Goal: Contribute content: Contribute content

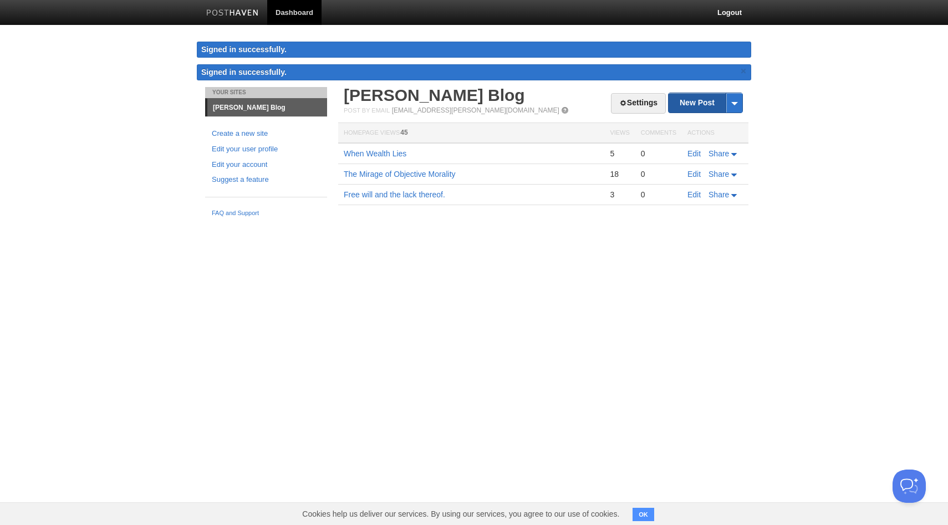
click at [684, 109] on link "New Post" at bounding box center [706, 102] width 74 height 19
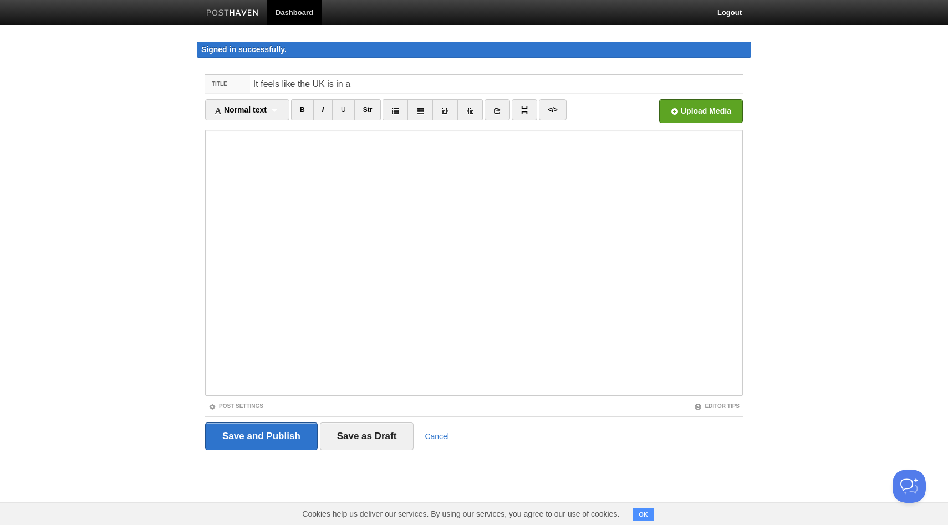
drag, startPoint x: 365, startPoint y: 75, endPoint x: 265, endPoint y: 82, distance: 100.1
click at [265, 82] on input "It feels like the UK is in a" at bounding box center [496, 84] width 493 height 18
click at [329, 82] on input "It feels like the UK is in a" at bounding box center [496, 84] width 493 height 18
drag, startPoint x: 349, startPoint y: 82, endPoint x: 248, endPoint y: 80, distance: 101.5
click at [248, 80] on div "Title It feels like the UK is in a" at bounding box center [474, 84] width 538 height 18
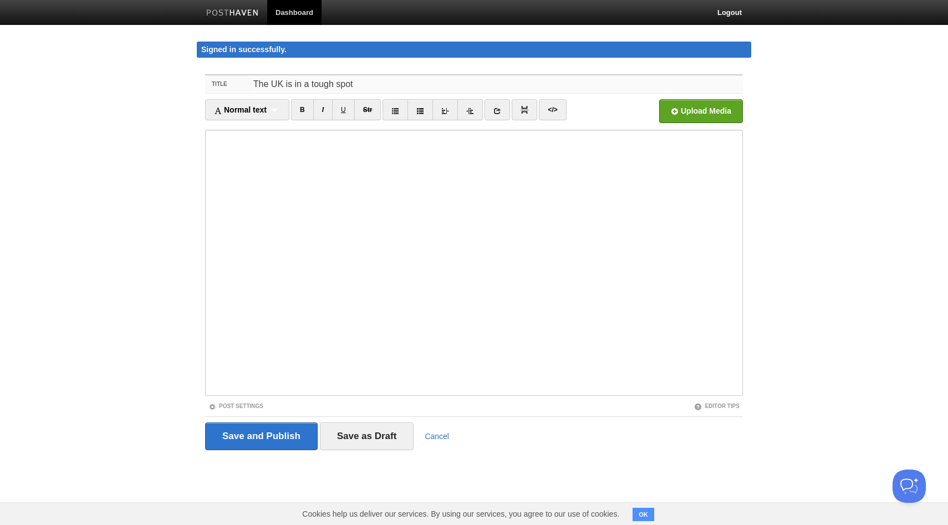
drag, startPoint x: 382, startPoint y: 80, endPoint x: 282, endPoint y: 82, distance: 99.8
click at [282, 82] on input "The UK is in a tough spot" at bounding box center [496, 84] width 493 height 18
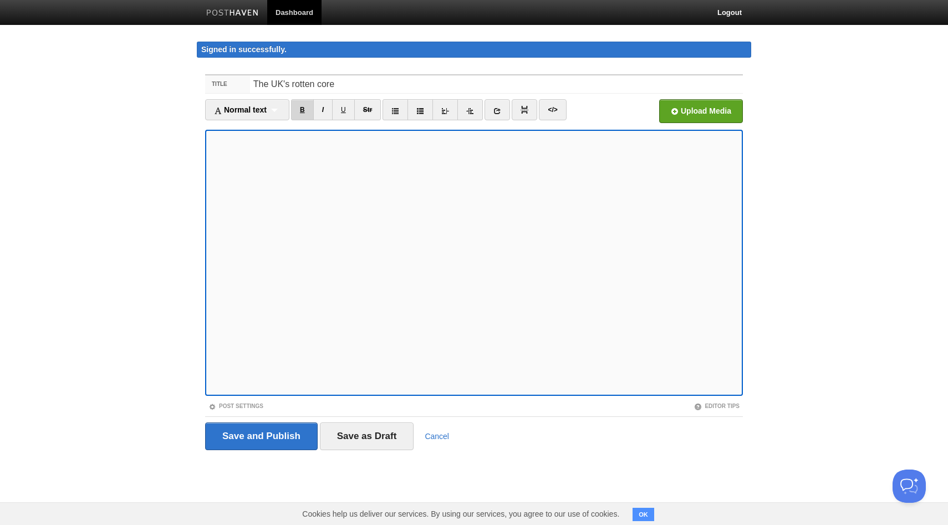
click at [301, 118] on link "B" at bounding box center [302, 109] width 23 height 21
click at [329, 110] on link "I" at bounding box center [322, 109] width 19 height 21
click at [304, 110] on link "B" at bounding box center [302, 109] width 23 height 21
click at [200, 208] on div "Title The UK's rotten core Normal text Normal text Heading 1 Heading 2 Heading …" at bounding box center [474, 278] width 555 height 428
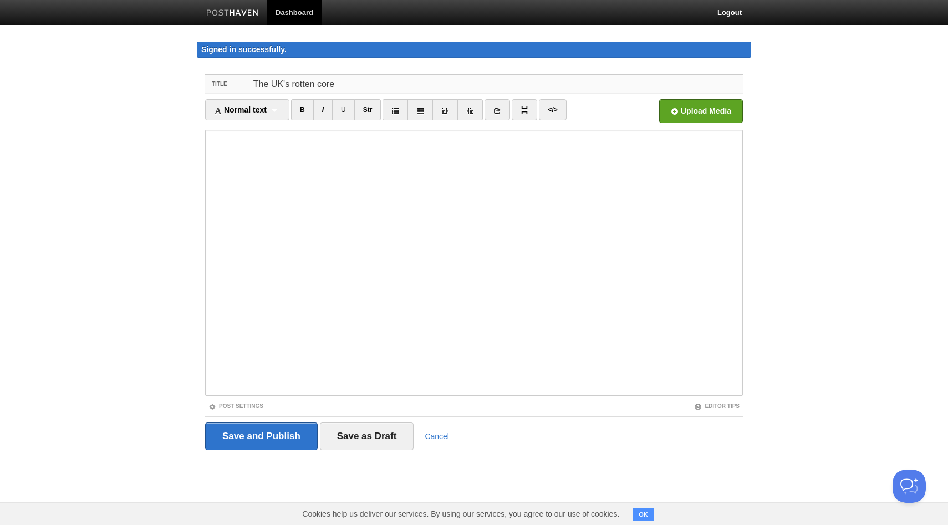
drag, startPoint x: 424, startPoint y: 87, endPoint x: 246, endPoint y: 82, distance: 178.1
click at [246, 82] on div "Title The UK's rotten core" at bounding box center [474, 84] width 538 height 18
paste input "We Can’t Have It All"
type input "We Can’t Have It All"
click at [166, 108] on body "Dashboard Logout Signed in successfully. Signed in successfully. × Your Sites […" at bounding box center [474, 246] width 948 height 492
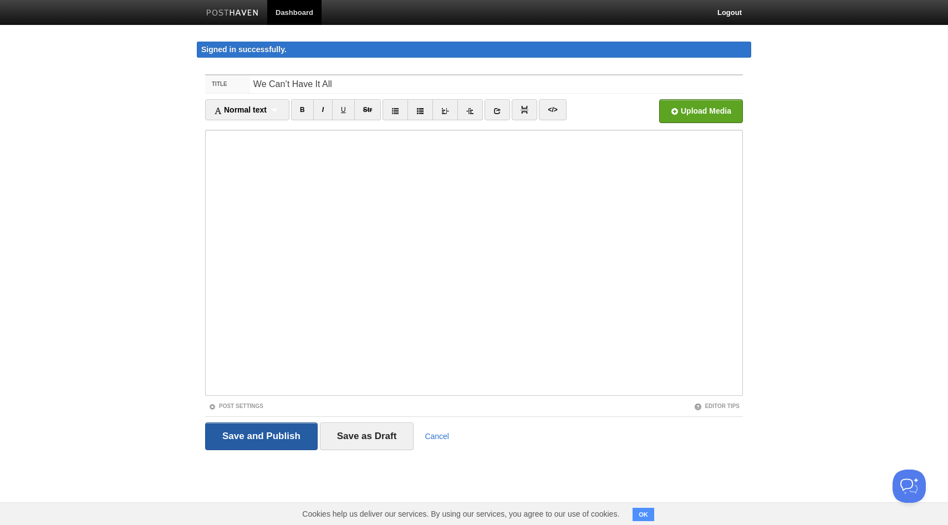
click at [285, 440] on input "Save and Publish" at bounding box center [261, 437] width 113 height 28
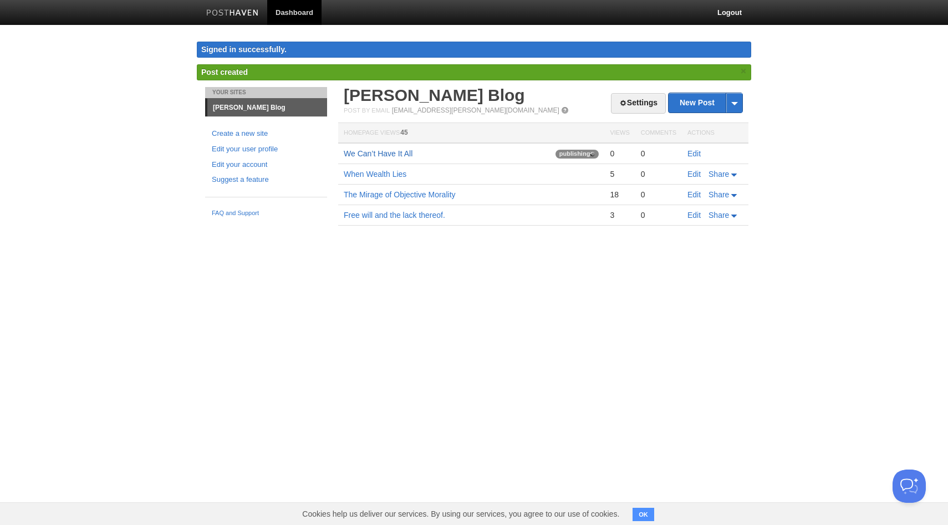
click at [402, 155] on link "We Can’t Have It All" at bounding box center [378, 153] width 69 height 9
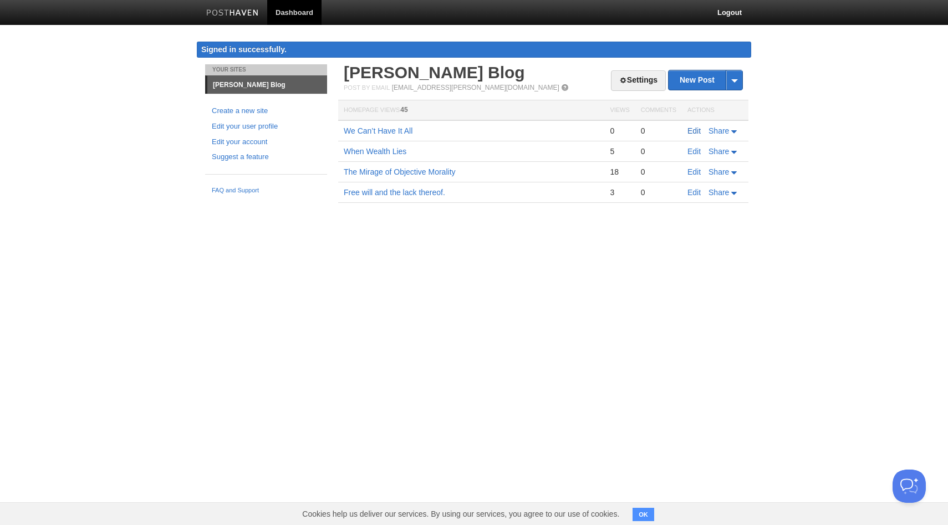
click at [695, 131] on link "Edit" at bounding box center [694, 130] width 13 height 9
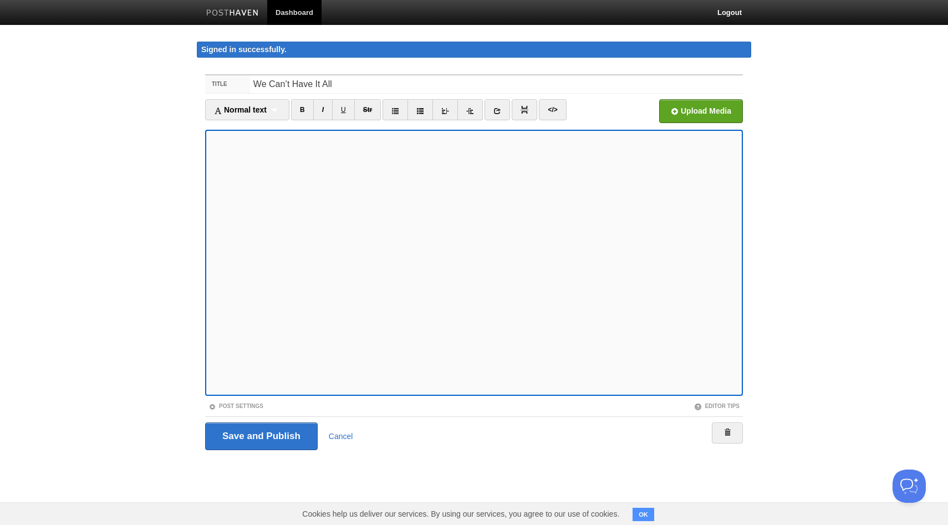
click at [207, 334] on iframe at bounding box center [474, 263] width 538 height 266
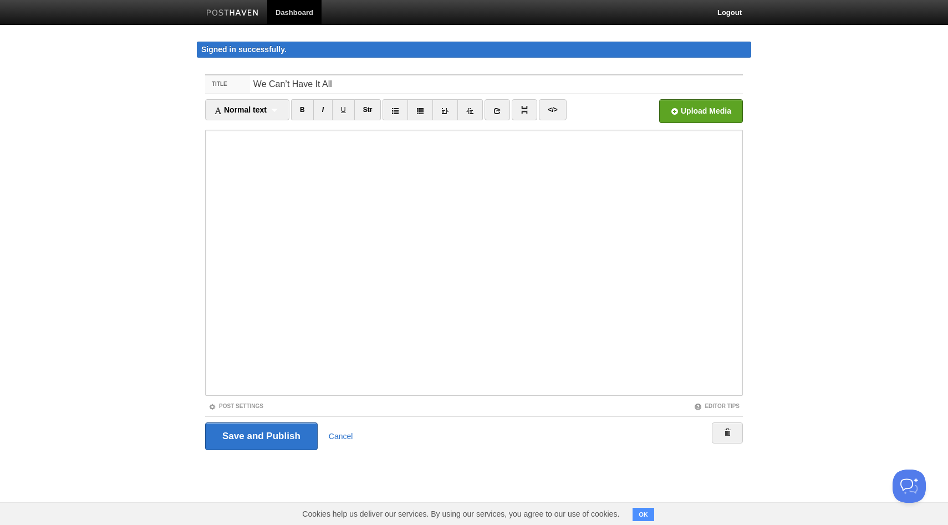
click at [209, 334] on iframe at bounding box center [474, 263] width 538 height 266
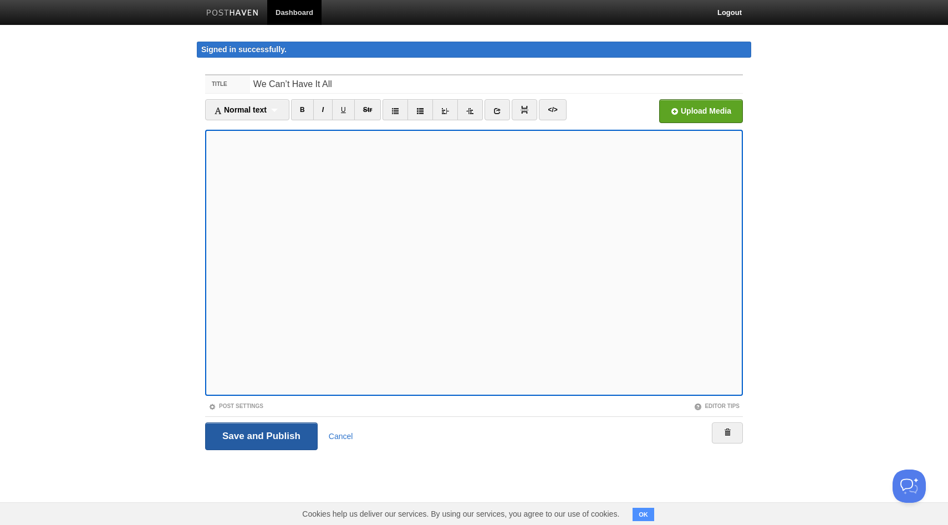
click at [266, 448] on input "Save and Publish" at bounding box center [261, 437] width 113 height 28
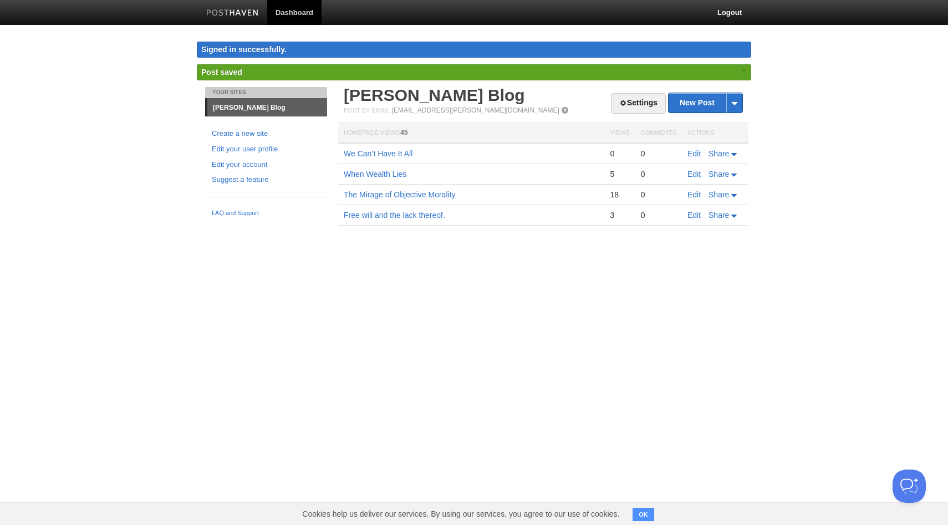
click at [394, 258] on html "Dashboard Logout Signed in successfully. Signed in successfully. × Post created…" at bounding box center [474, 129] width 948 height 258
click at [400, 156] on link "We Can’t Have It All" at bounding box center [378, 153] width 69 height 9
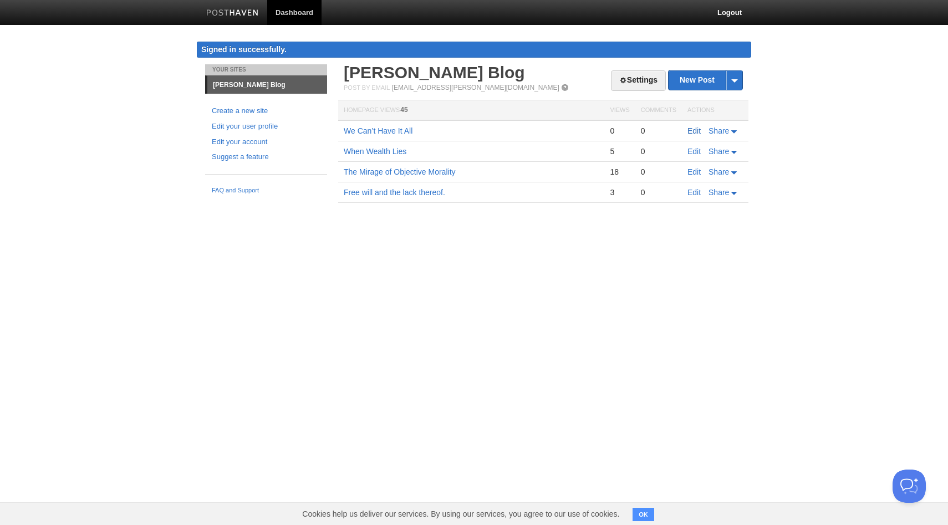
click at [699, 131] on link "Edit" at bounding box center [694, 130] width 13 height 9
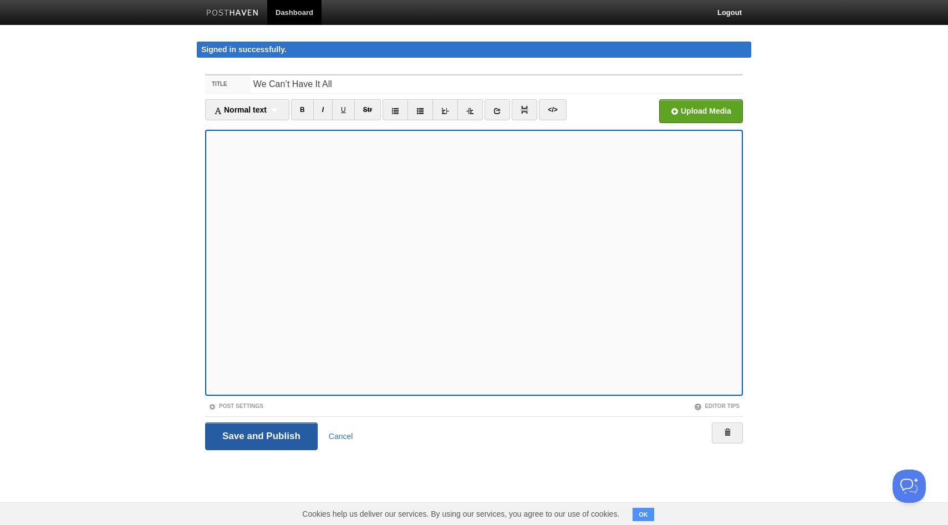
click at [253, 435] on input "Save and Publish" at bounding box center [261, 437] width 113 height 28
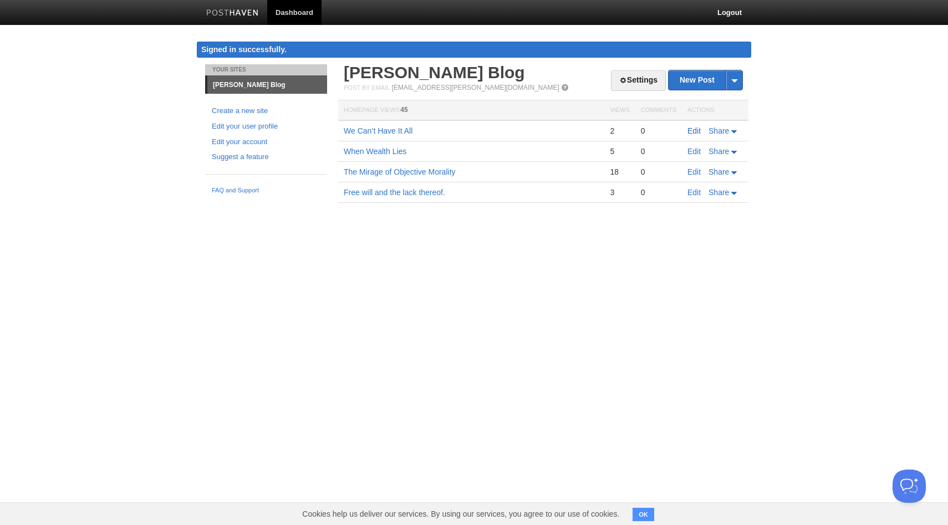
click at [692, 129] on link "Edit" at bounding box center [694, 130] width 13 height 9
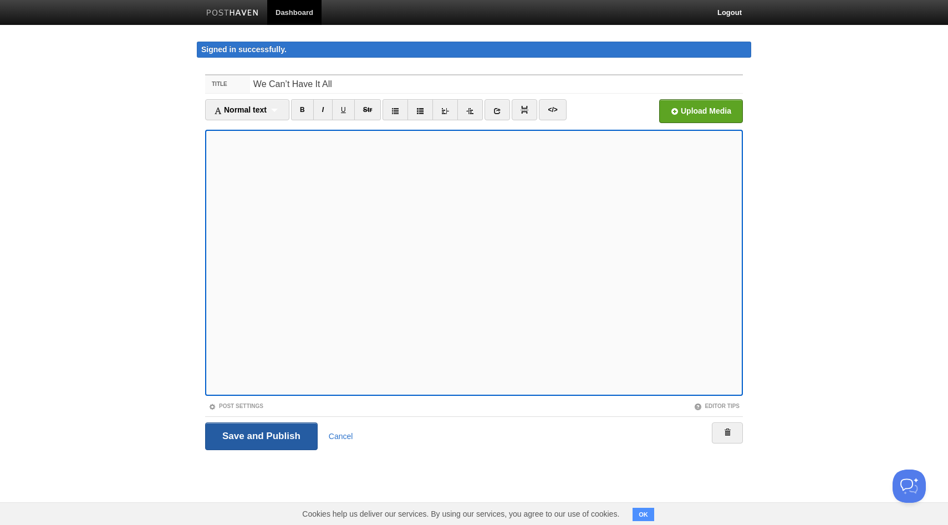
click at [265, 440] on input "Save and Publish" at bounding box center [261, 437] width 113 height 28
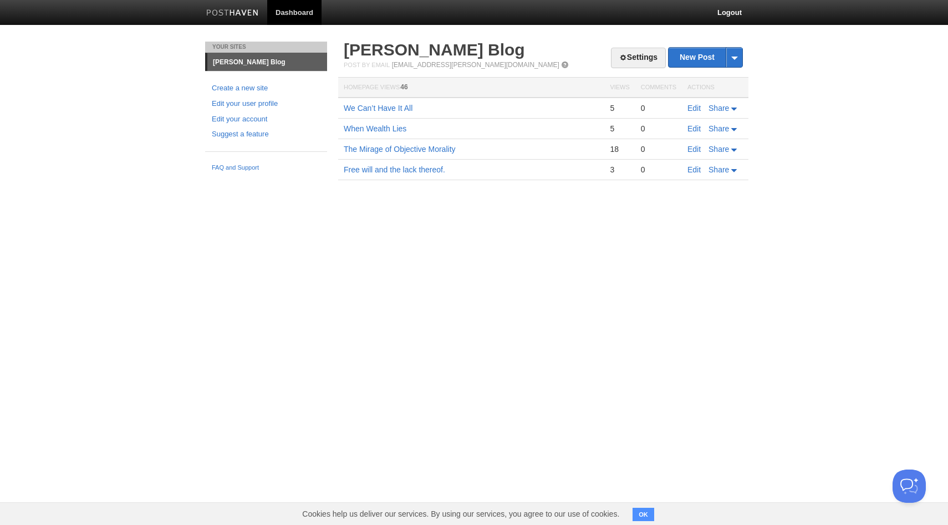
click at [235, 61] on link "[PERSON_NAME] Blog" at bounding box center [267, 62] width 120 height 18
click at [288, 9] on link "Dashboard" at bounding box center [294, 12] width 54 height 25
click at [642, 510] on button "OK" at bounding box center [644, 514] width 22 height 13
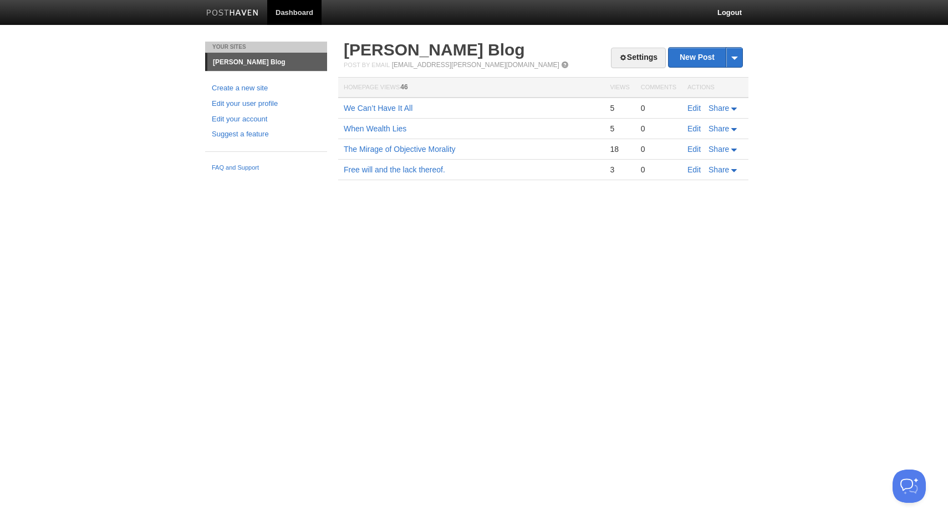
click at [615, 108] on div "5" at bounding box center [619, 108] width 19 height 10
click at [677, 57] on link "New Post" at bounding box center [706, 57] width 74 height 19
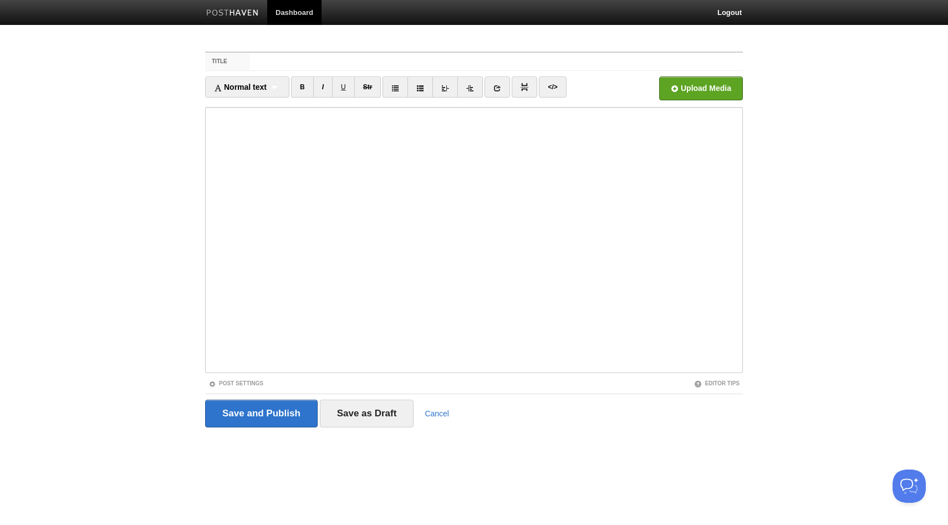
click at [450, 418] on div "Save and Publish Save as Draft Cancel" at bounding box center [474, 414] width 538 height 28
click at [443, 412] on link "Cancel" at bounding box center [437, 413] width 24 height 9
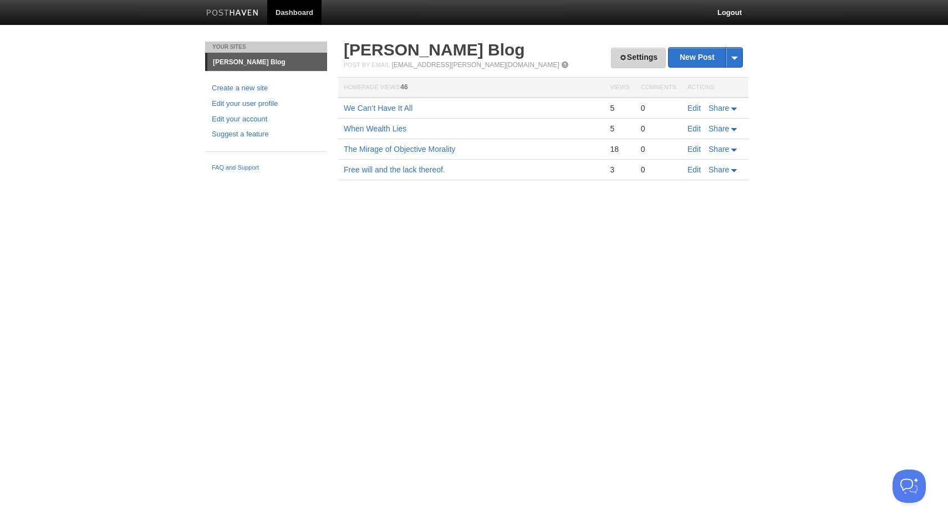
click at [629, 64] on link "Settings" at bounding box center [638, 58] width 55 height 21
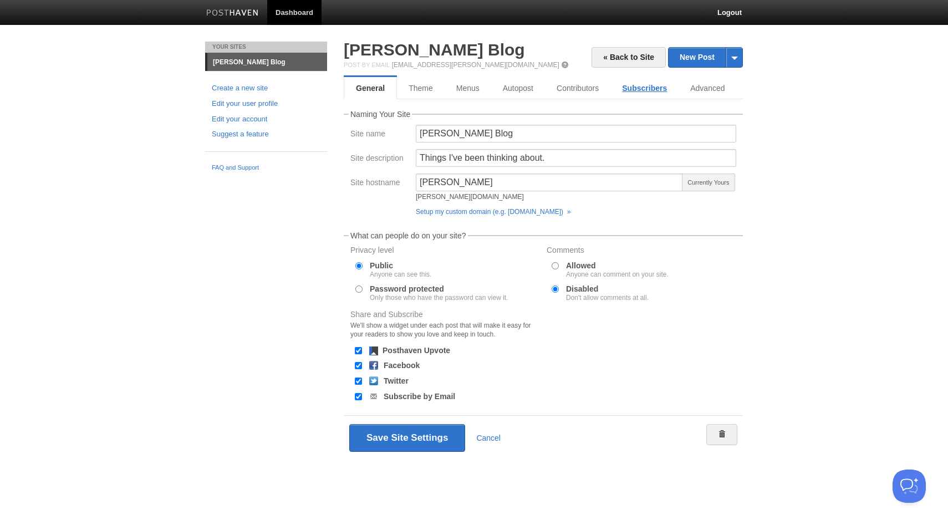
click at [638, 88] on link "Subscribers" at bounding box center [645, 88] width 68 height 22
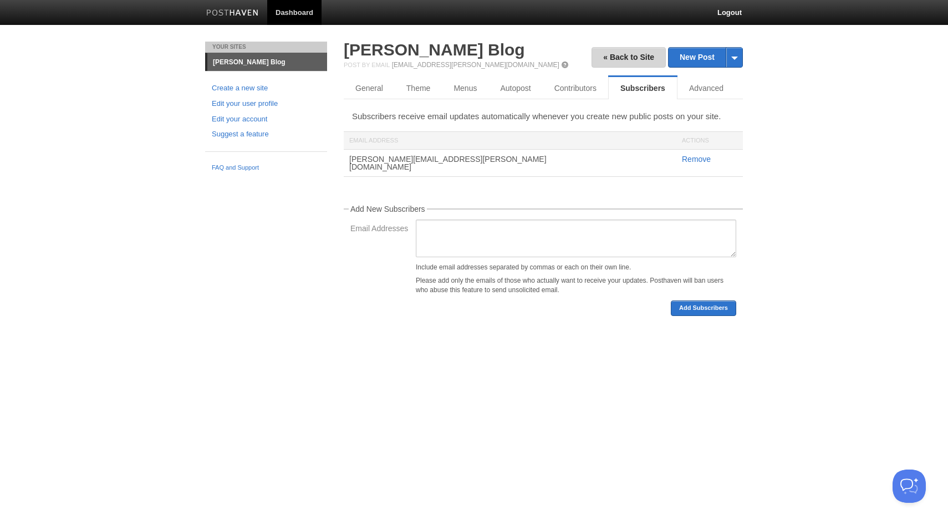
click at [625, 58] on link "« Back to Site" at bounding box center [629, 57] width 74 height 21
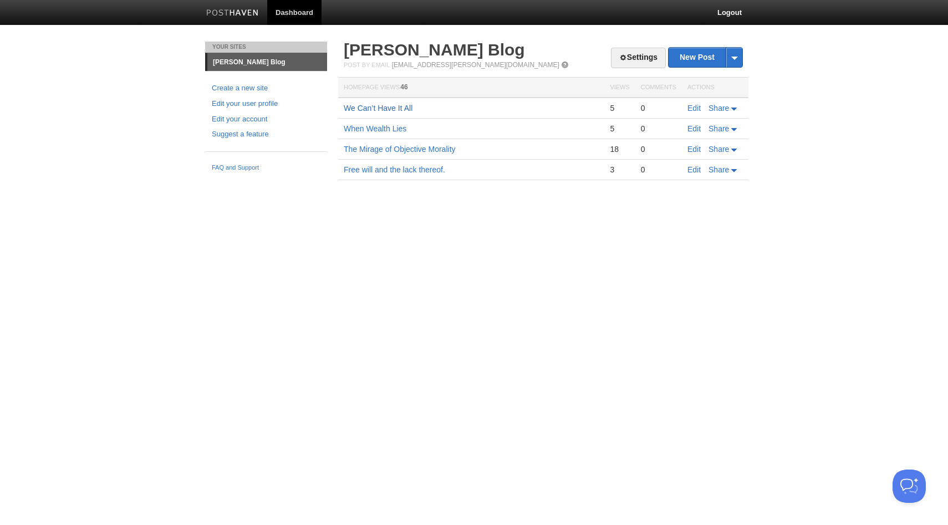
click at [368, 110] on link "We Can’t Have It All" at bounding box center [378, 108] width 69 height 9
